Goal: Obtain resource: Obtain resource

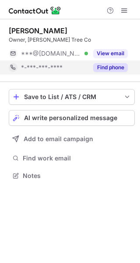
scroll to position [4, 4]
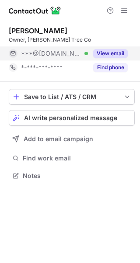
click at [97, 53] on button "View email" at bounding box center [110, 53] width 35 height 9
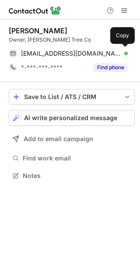
click at [97, 53] on div "[EMAIL_ADDRESS][DOMAIN_NAME] Verified" at bounding box center [74, 54] width 107 height 8
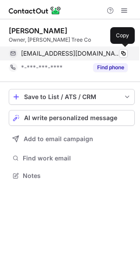
click at [88, 55] on div "[EMAIL_ADDRESS][DOMAIN_NAME] Verified" at bounding box center [74, 54] width 107 height 8
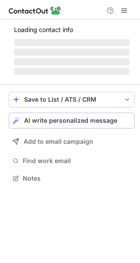
scroll to position [183, 140]
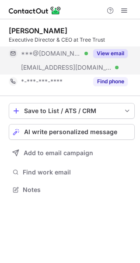
click at [102, 49] on button "View email" at bounding box center [110, 53] width 35 height 9
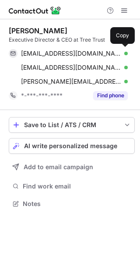
scroll to position [197, 140]
click at [102, 50] on div "jsmith3102@aol.com Verified" at bounding box center [74, 54] width 107 height 8
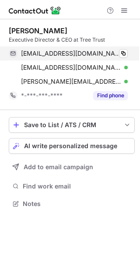
click at [100, 52] on div "jsmith3102@aol.com Verified" at bounding box center [74, 54] width 107 height 8
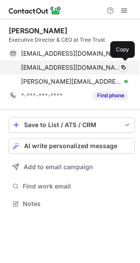
click at [77, 68] on span "jsmith3102@adelphia.net" at bounding box center [71, 68] width 100 height 8
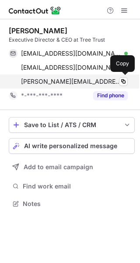
click at [82, 84] on div "jareds@treetrust.org Verified" at bounding box center [74, 82] width 107 height 8
